Goal: Task Accomplishment & Management: Use online tool/utility

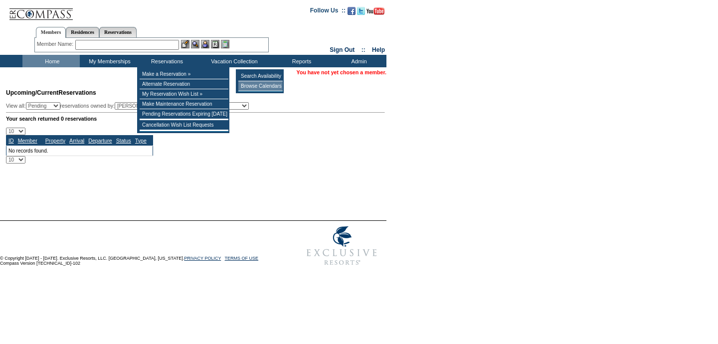
click at [253, 89] on td "Browse Calendars" at bounding box center [260, 86] width 44 height 10
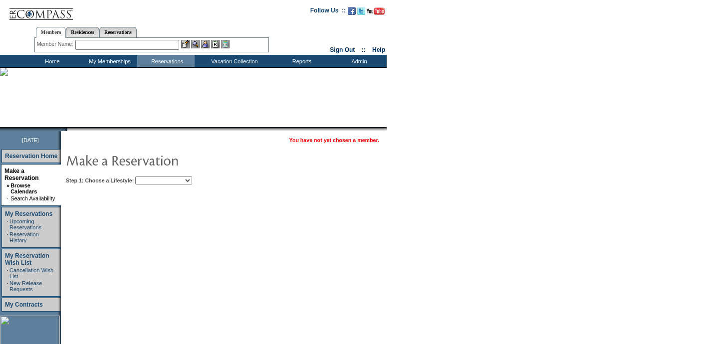
click at [180, 180] on select "Beach Leisure Metropolitan Mountain OIAL for Adventure OIAL for Couples OIAL fo…" at bounding box center [163, 181] width 57 height 8
select select "Beach"
click at [152, 177] on select "Beach Leisure Metropolitan Mountain OIAL for Adventure OIAL for Couples OIAL fo…" at bounding box center [163, 181] width 57 height 8
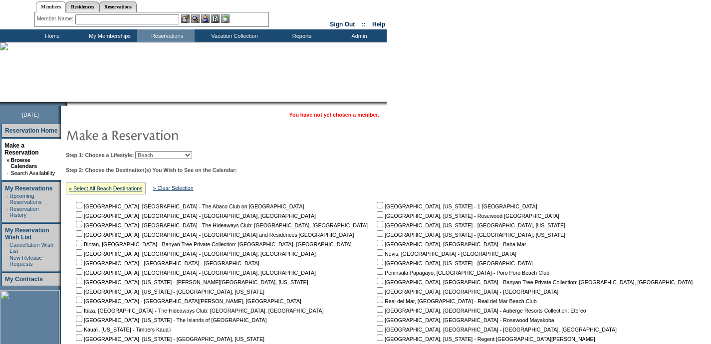
scroll to position [81, 0]
